Goal: Task Accomplishment & Management: Manage account settings

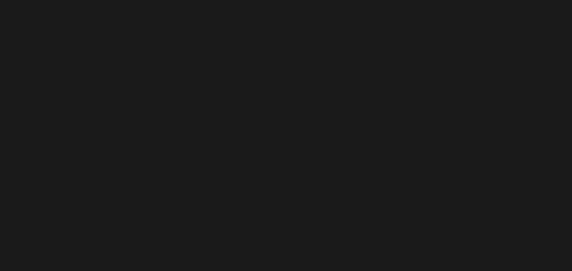
click at [525, 2] on html at bounding box center [286, 1] width 572 height 2
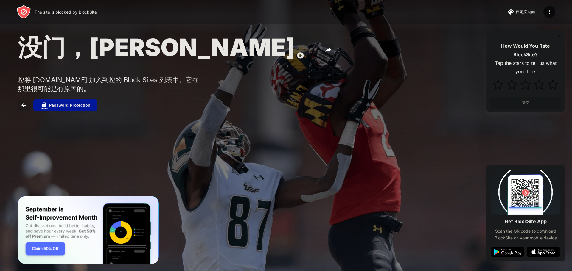
click at [523, 10] on div "自定义页面" at bounding box center [525, 11] width 19 height 5
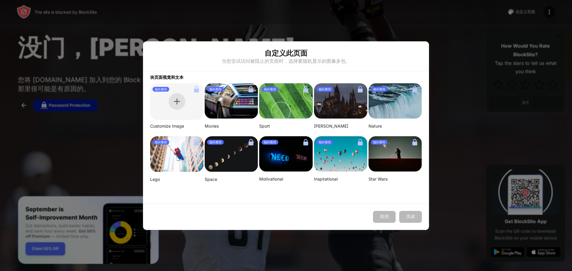
click at [180, 100] on div at bounding box center [177, 101] width 17 height 17
click at [375, 216] on button "取消" at bounding box center [384, 217] width 23 height 12
